Goal: Information Seeking & Learning: Learn about a topic

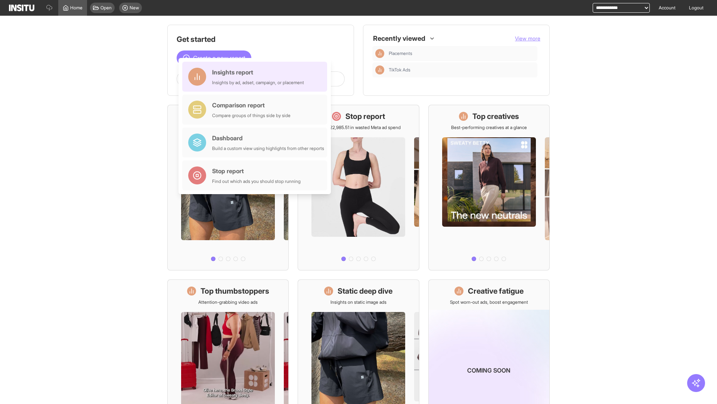
click at [257, 77] on div "Insights report Insights by ad, adset, campaign, or placement" at bounding box center [258, 77] width 92 height 18
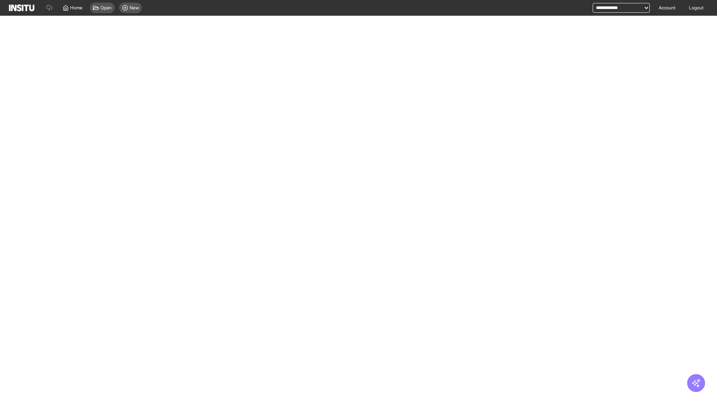
select select "**"
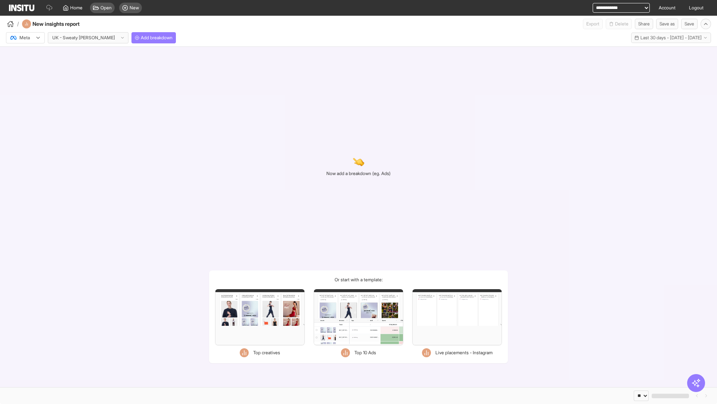
click at [25, 38] on div at bounding box center [20, 37] width 21 height 7
